Goal: Task Accomplishment & Management: Check status

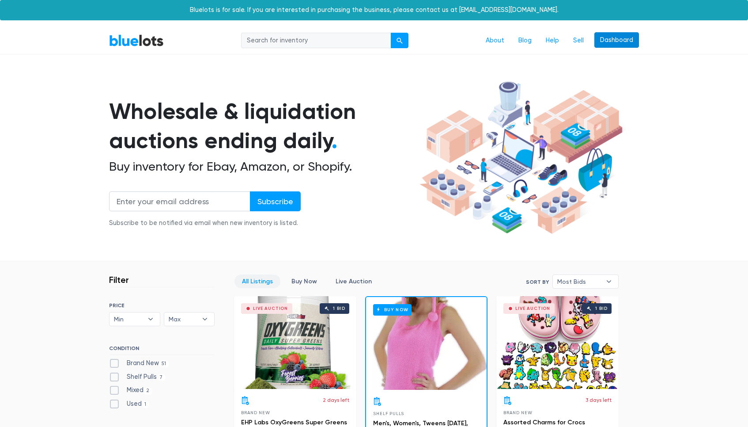
click at [608, 42] on link "Dashboard" at bounding box center [616, 40] width 45 height 16
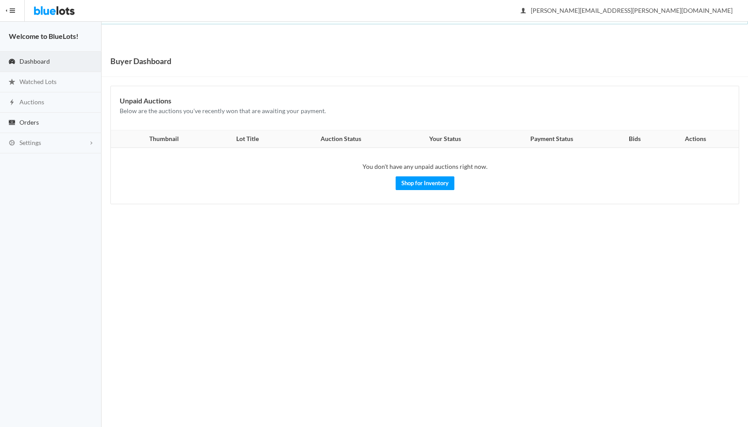
click at [40, 124] on link "Orders" at bounding box center [51, 123] width 102 height 20
